Goal: Information Seeking & Learning: Learn about a topic

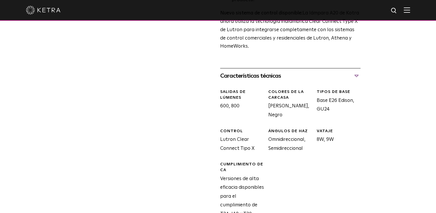
scroll to position [403, 0]
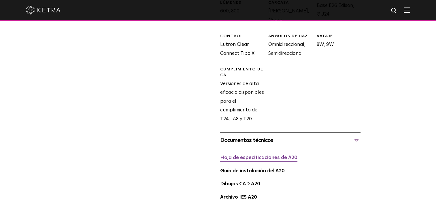
click at [263, 155] on link "Hoja de especificaciones de A20" at bounding box center [258, 157] width 77 height 5
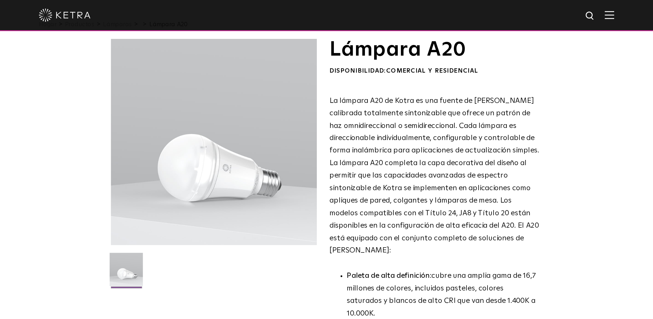
scroll to position [0, 0]
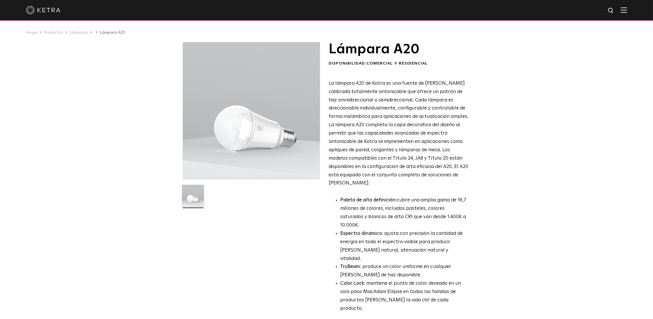
drag, startPoint x: 427, startPoint y: 0, endPoint x: 319, endPoint y: 178, distance: 208.0
click at [319, 178] on div at bounding box center [251, 110] width 137 height 137
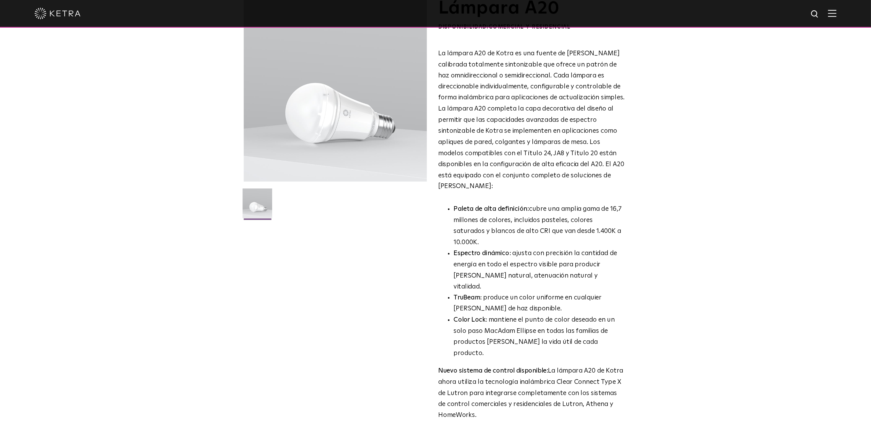
scroll to position [43, 0]
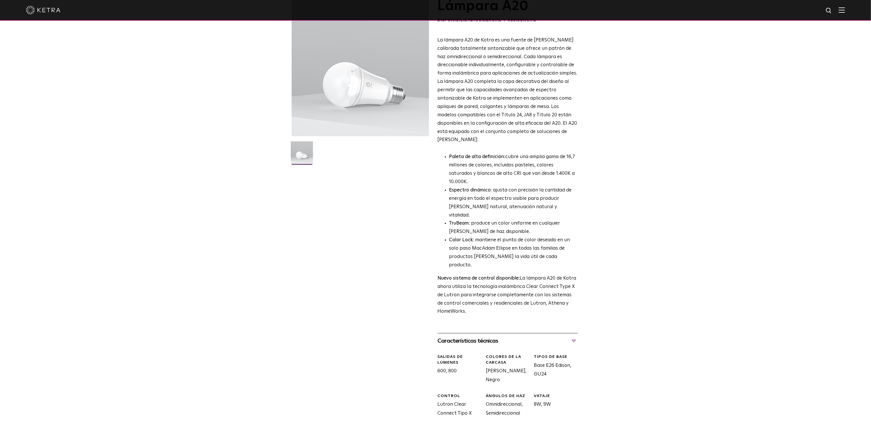
drag, startPoint x: 633, startPoint y: 0, endPoint x: 525, endPoint y: 166, distance: 197.1
click at [435, 166] on p "Paleta de alta definición: cubre una amplia gama de 16,7 millones de colores, i…" at bounding box center [513, 169] width 129 height 33
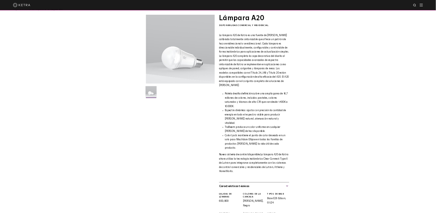
scroll to position [0, 0]
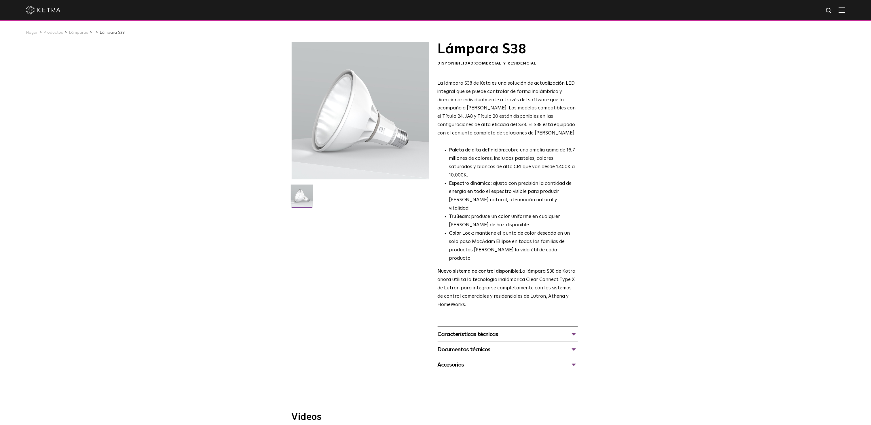
click at [435, 212] on div "Características técnicas" at bounding box center [508, 334] width 140 height 9
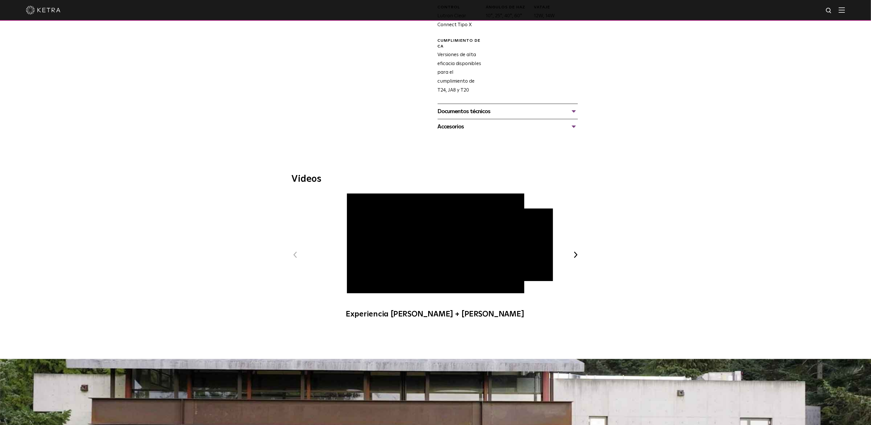
scroll to position [288, 0]
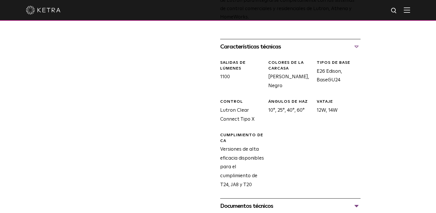
drag, startPoint x: 854, startPoint y: 0, endPoint x: 201, endPoint y: 83, distance: 658.1
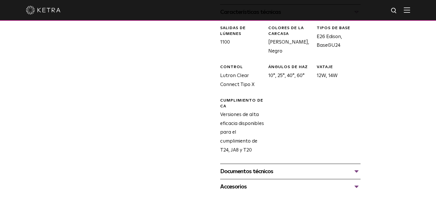
scroll to position [374, 0]
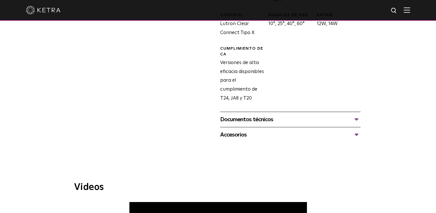
click at [274, 115] on div "Documentos técnicos" at bounding box center [290, 119] width 140 height 9
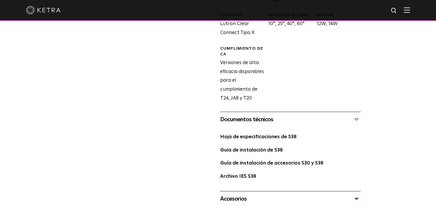
click at [274, 115] on div "Documentos técnicos" at bounding box center [290, 119] width 140 height 9
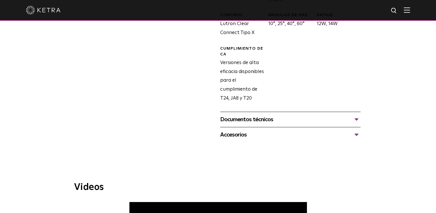
click at [258, 130] on div "Accesorios" at bounding box center [290, 134] width 140 height 9
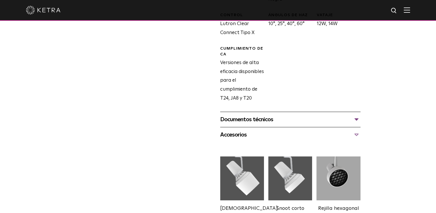
click at [258, 130] on div "Accesorios" at bounding box center [290, 134] width 140 height 9
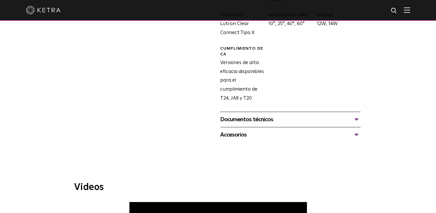
click at [261, 115] on div "Documentos técnicos" at bounding box center [290, 119] width 140 height 9
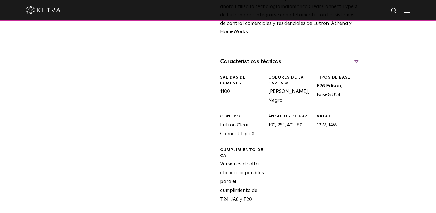
scroll to position [374, 0]
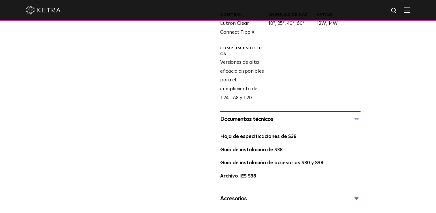
click at [267, 194] on div "Accesorios" at bounding box center [290, 198] width 140 height 9
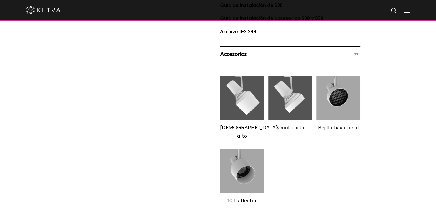
scroll to position [490, 0]
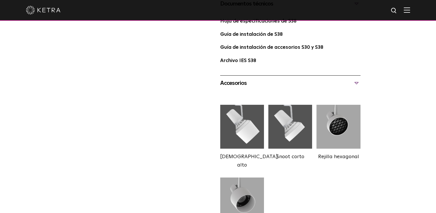
click at [359, 78] on div "Accesorios" at bounding box center [290, 82] width 140 height 9
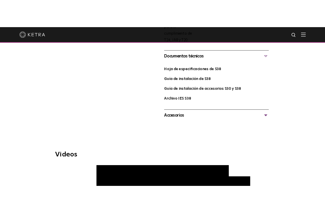
scroll to position [374, 0]
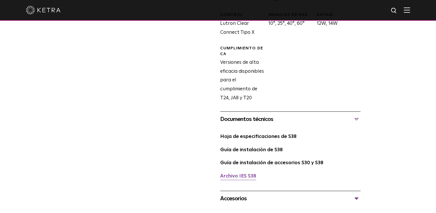
click at [244, 173] on link "Archivo IES S38" at bounding box center [238, 175] width 36 height 5
click at [241, 147] on link "Guía de instalación de S38" at bounding box center [251, 149] width 62 height 5
